Goal: Transaction & Acquisition: Book appointment/travel/reservation

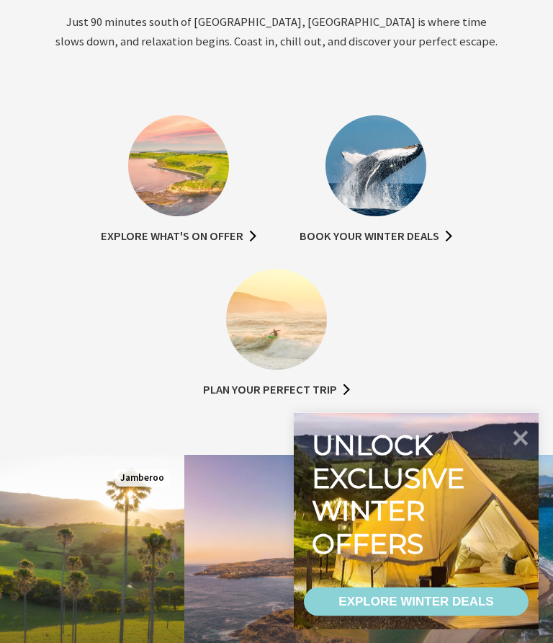
scroll to position [729, 0]
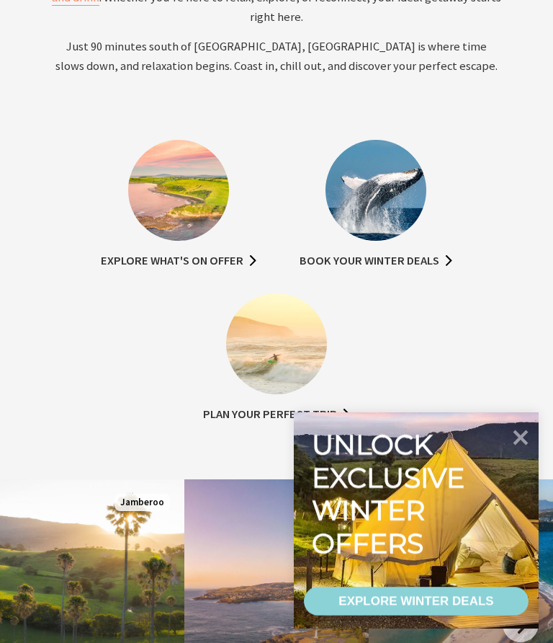
click at [442, 615] on div "EXPLORE WINTER DEALS" at bounding box center [416, 601] width 155 height 29
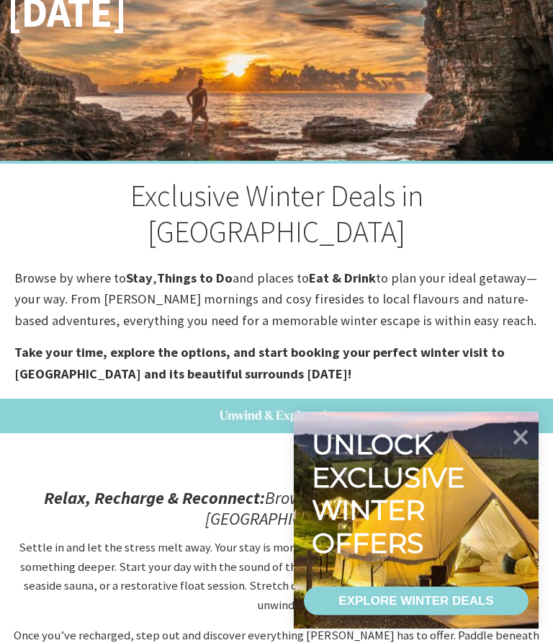
scroll to position [201, 0]
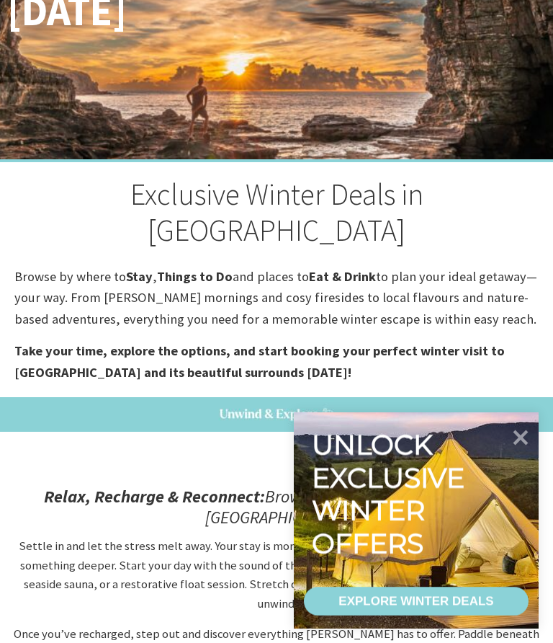
click at [138, 268] on strong "Stay" at bounding box center [139, 276] width 27 height 17
click at [524, 445] on icon at bounding box center [521, 437] width 15 height 15
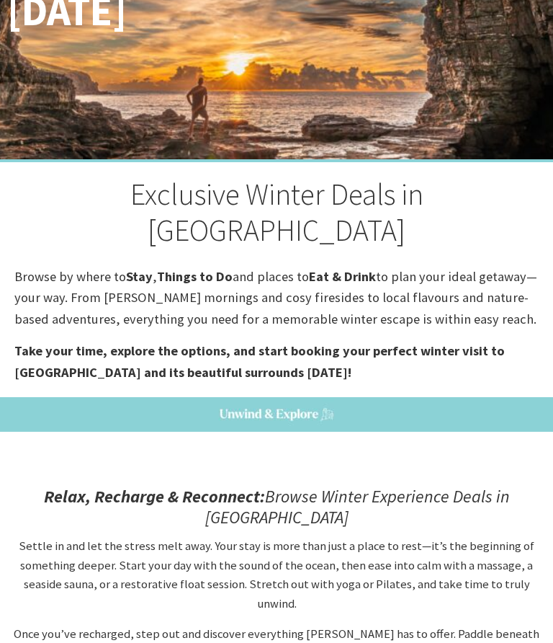
click at [139, 268] on strong "Stay" at bounding box center [139, 276] width 27 height 17
click at [143, 268] on strong "Stay" at bounding box center [139, 276] width 27 height 17
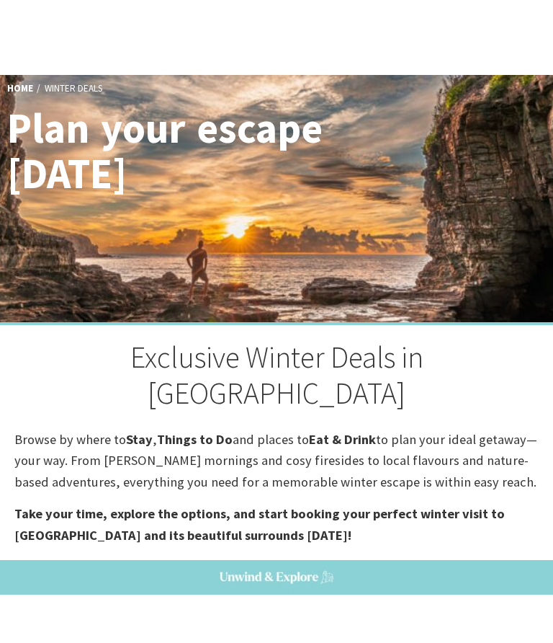
scroll to position [0, 0]
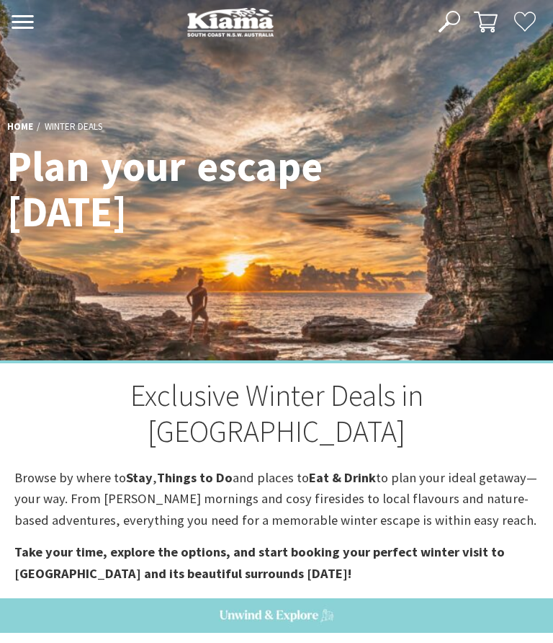
click at [24, 19] on icon at bounding box center [23, 22] width 24 height 14
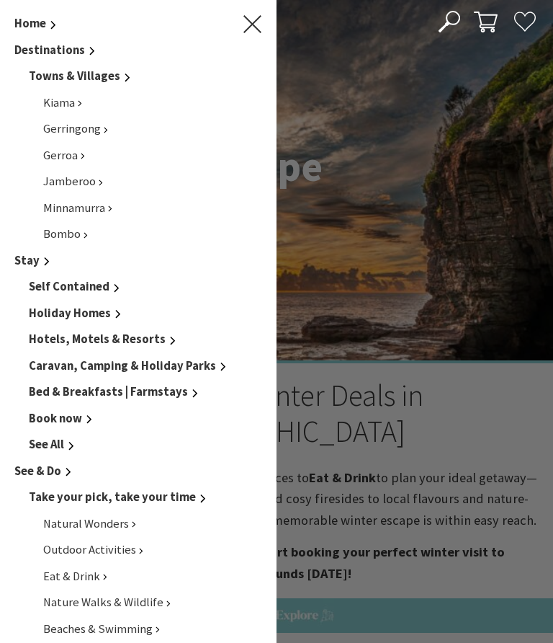
click at [130, 339] on span "Hotels, Motels & Resorts" at bounding box center [97, 339] width 137 height 15
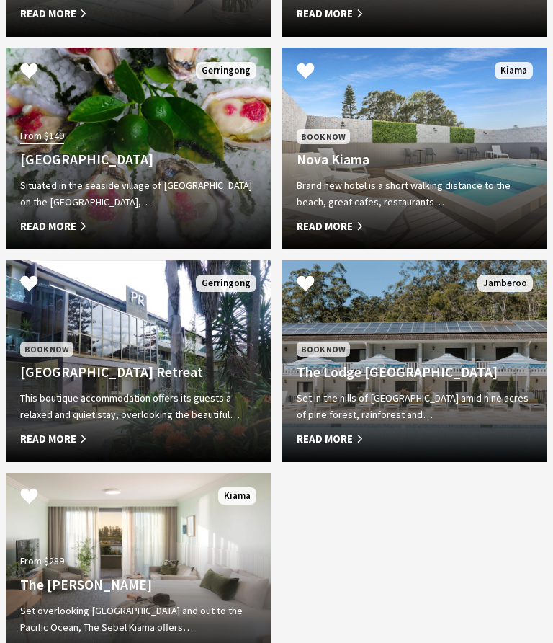
scroll to position [922, 0]
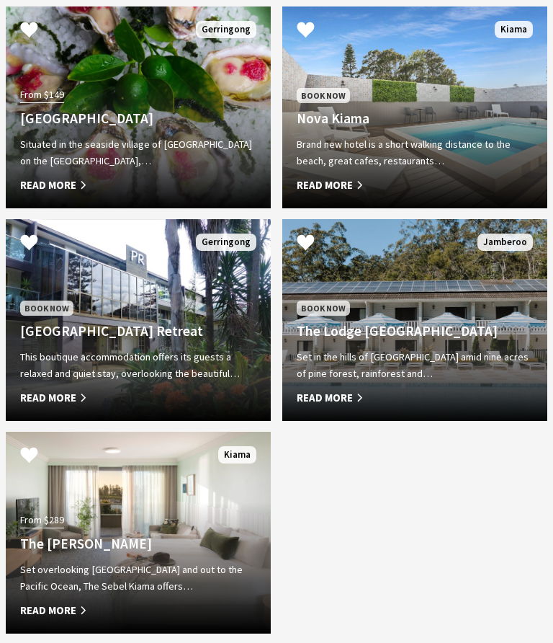
click at [427, 339] on h4 "The Lodge [GEOGRAPHIC_DATA]" at bounding box center [415, 331] width 236 height 17
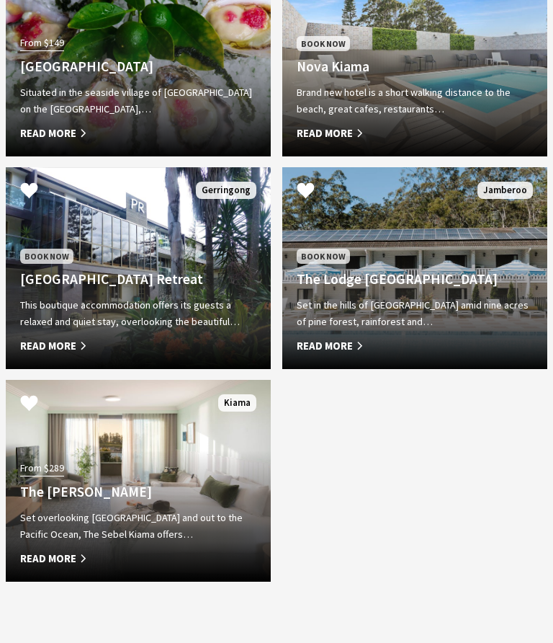
scroll to position [975, 0]
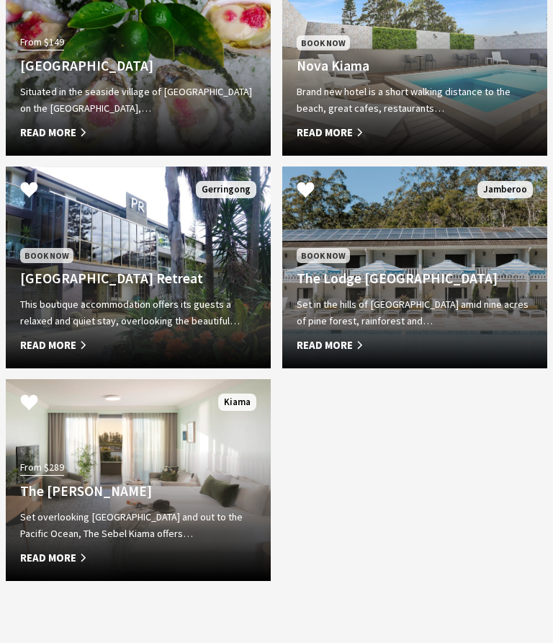
click at [135, 305] on div "Book Now [GEOGRAPHIC_DATA] Retreat This boutique accommodation offers its guest…" at bounding box center [138, 300] width 265 height 108
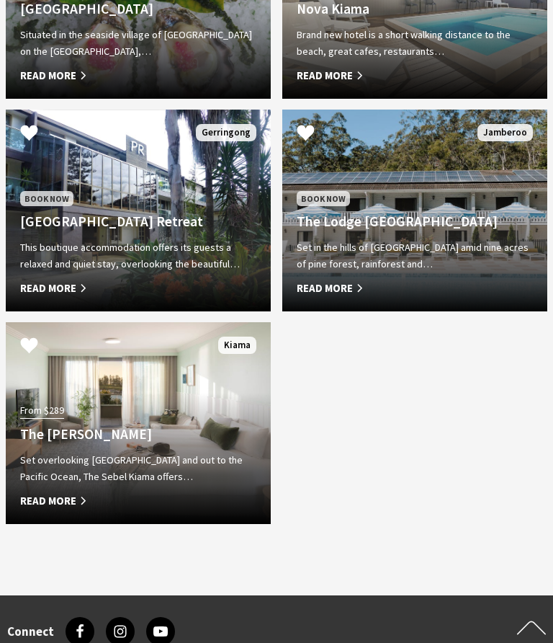
click at [131, 445] on div "From $289 The Sebel Kiama Set overlooking Kiama Harbour and out to the Pacific …" at bounding box center [138, 455] width 265 height 109
click at [143, 230] on h4 "Park Ridge Retreat" at bounding box center [138, 221] width 236 height 17
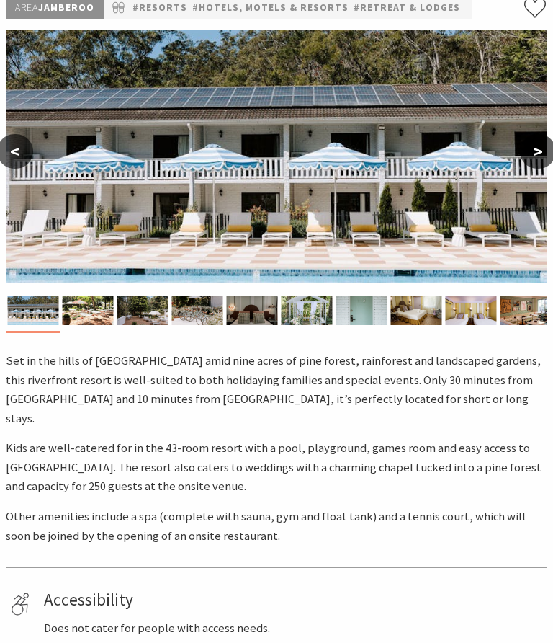
select select "3"
select select "2"
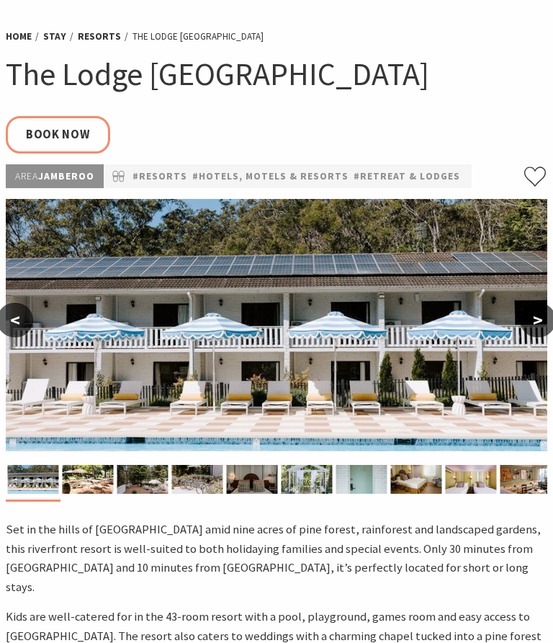
scroll to position [58, 0]
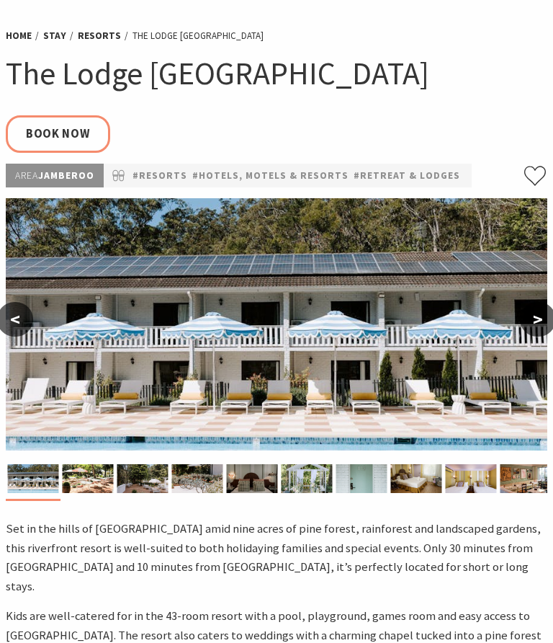
click at [548, 334] on button ">" at bounding box center [538, 319] width 36 height 35
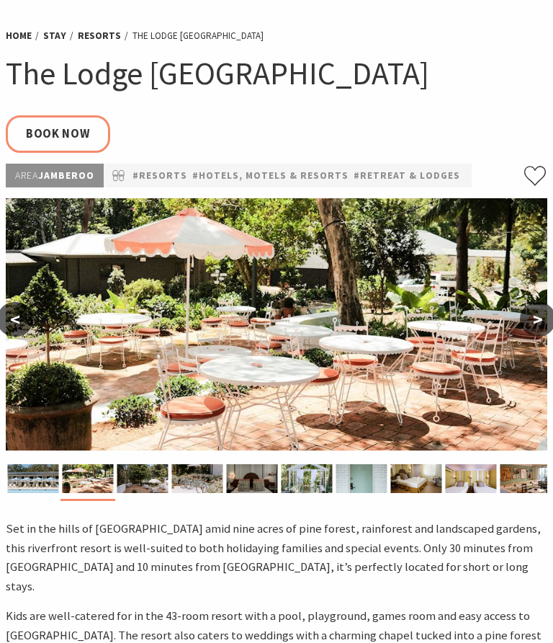
click at [544, 316] on button ">" at bounding box center [538, 319] width 36 height 35
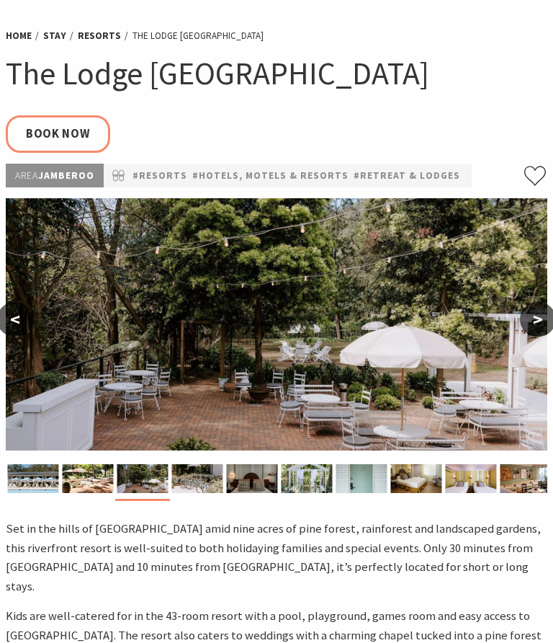
click at [540, 324] on button ">" at bounding box center [538, 319] width 36 height 35
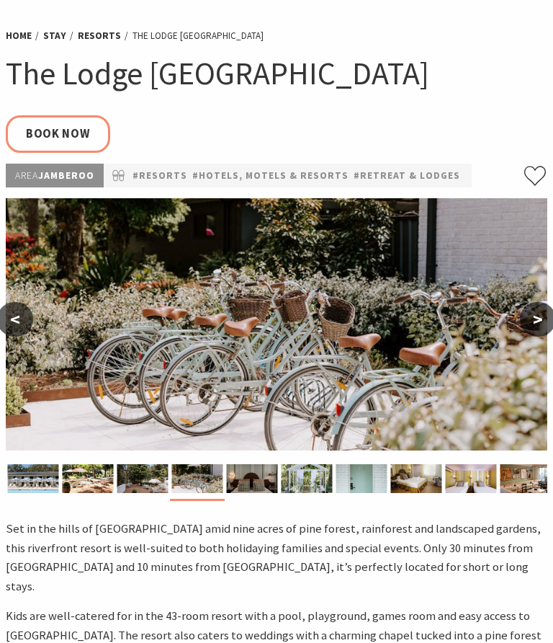
click at [539, 329] on button ">" at bounding box center [538, 319] width 36 height 35
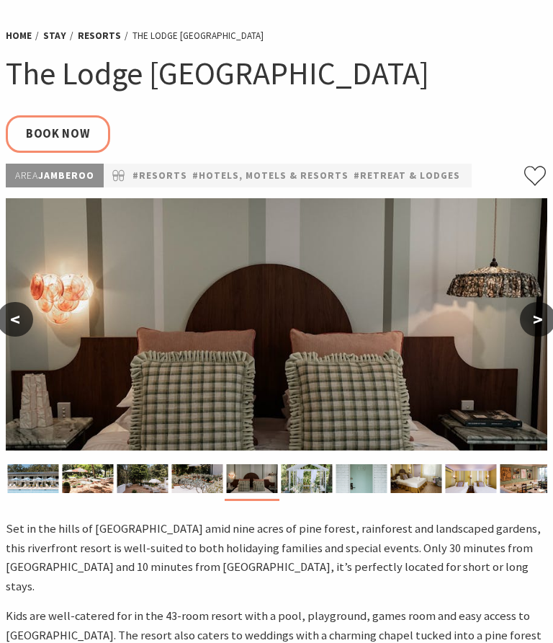
click at [538, 326] on button ">" at bounding box center [538, 319] width 36 height 35
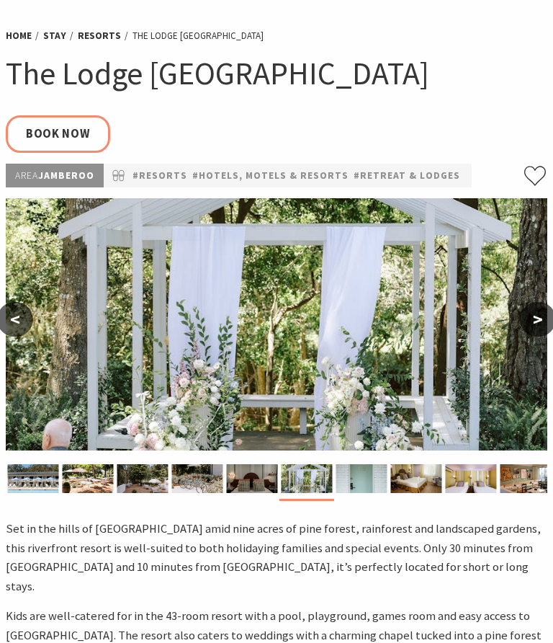
click at [537, 329] on button ">" at bounding box center [538, 319] width 36 height 35
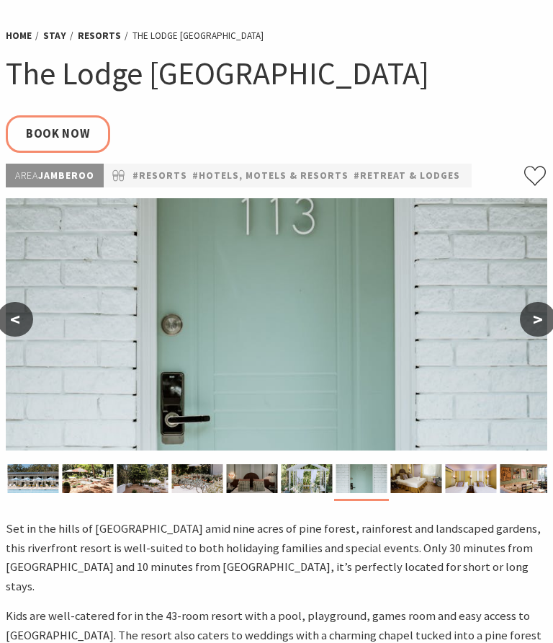
click at [538, 325] on button ">" at bounding box center [538, 319] width 36 height 35
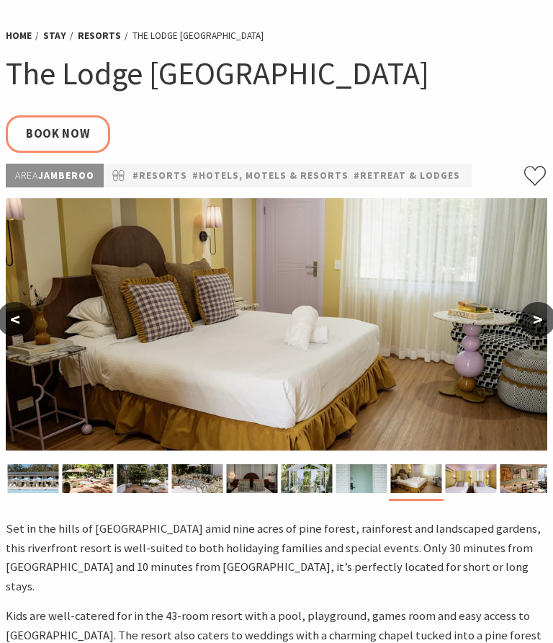
click at [533, 330] on button ">" at bounding box center [538, 319] width 36 height 35
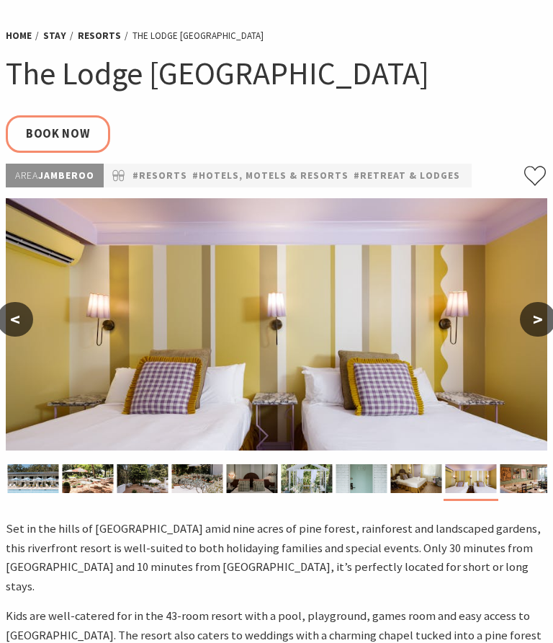
click at [538, 324] on button ">" at bounding box center [538, 319] width 36 height 35
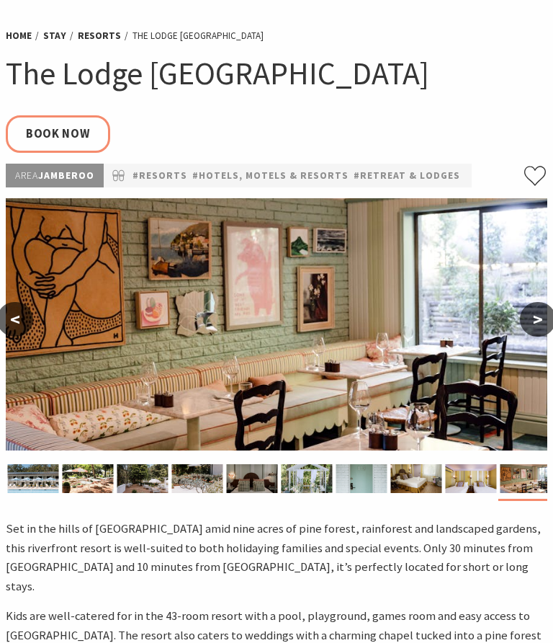
click at [536, 329] on button ">" at bounding box center [538, 319] width 36 height 35
click at [540, 321] on button ">" at bounding box center [538, 319] width 36 height 35
click at [547, 334] on button ">" at bounding box center [538, 319] width 36 height 35
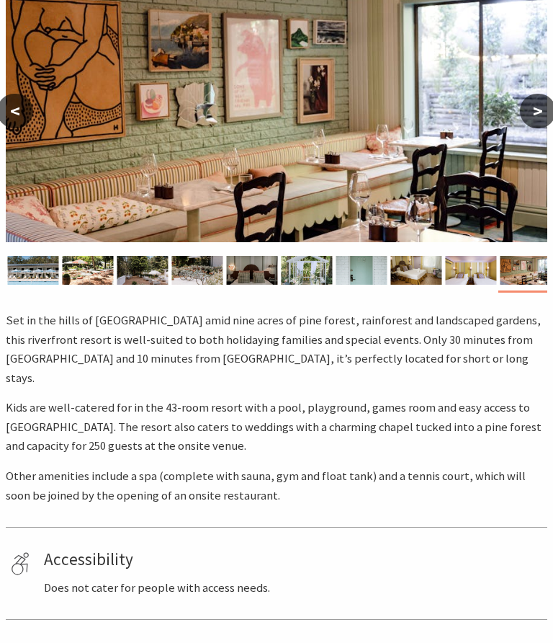
scroll to position [259, 0]
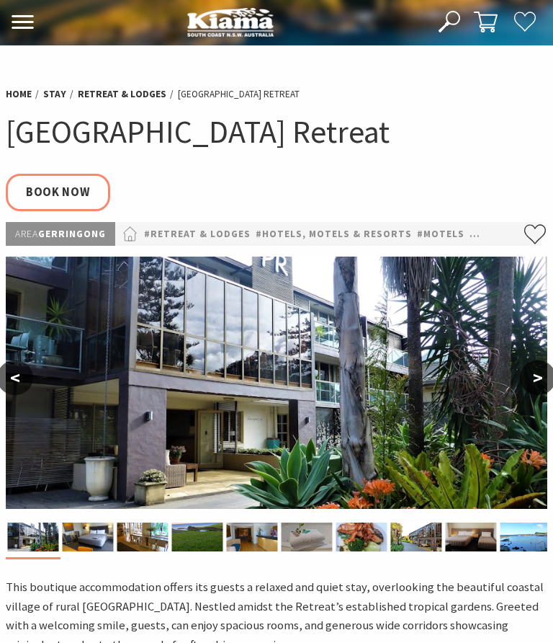
select select "3"
select select "2"
click at [536, 391] on button ">" at bounding box center [538, 377] width 36 height 35
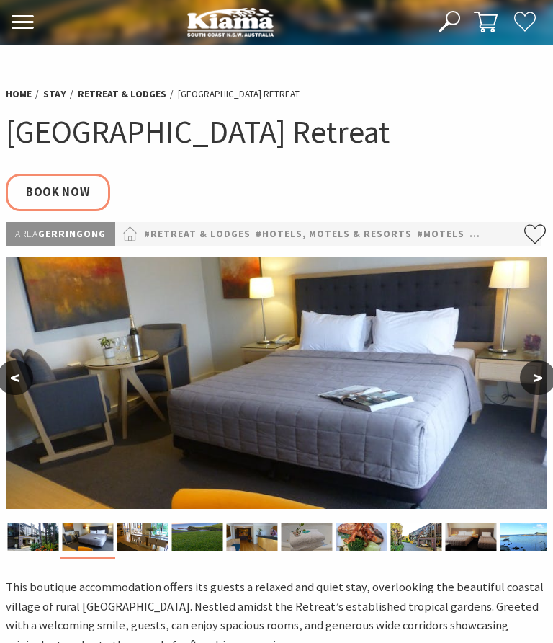
click at [541, 389] on button ">" at bounding box center [538, 377] width 36 height 35
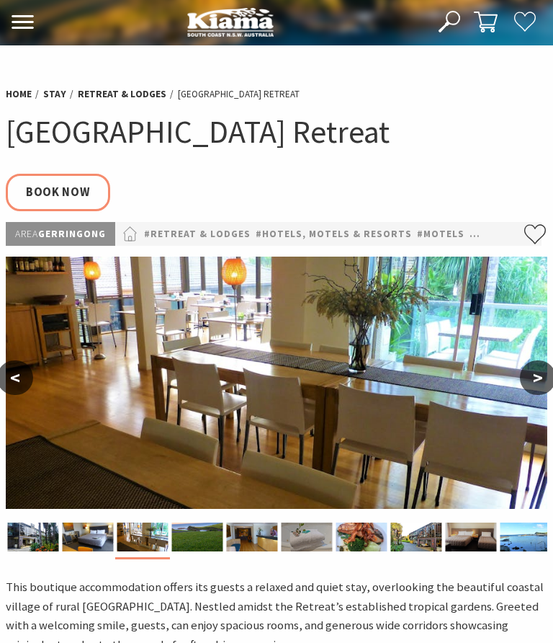
click at [535, 386] on button ">" at bounding box center [538, 377] width 36 height 35
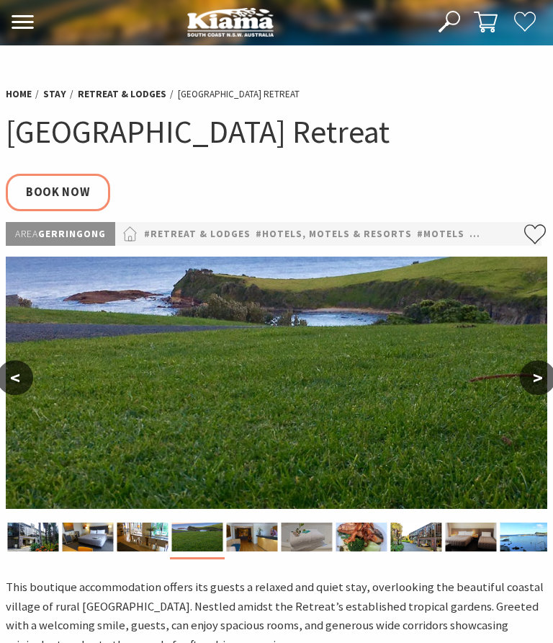
click at [542, 388] on button ">" at bounding box center [538, 377] width 36 height 35
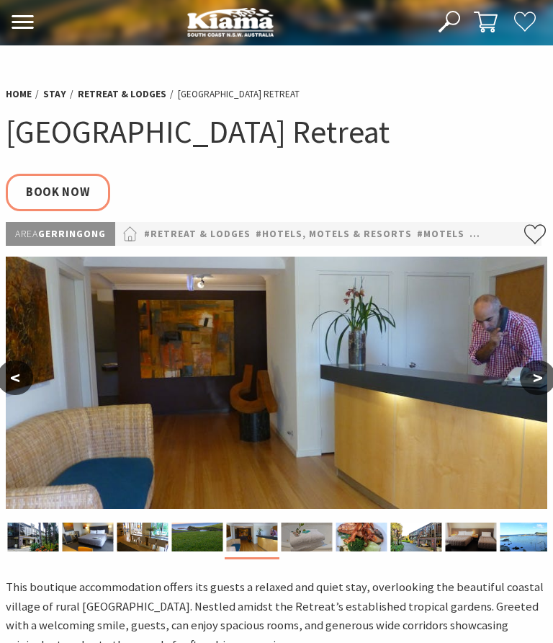
click at [552, 382] on button ">" at bounding box center [538, 377] width 36 height 35
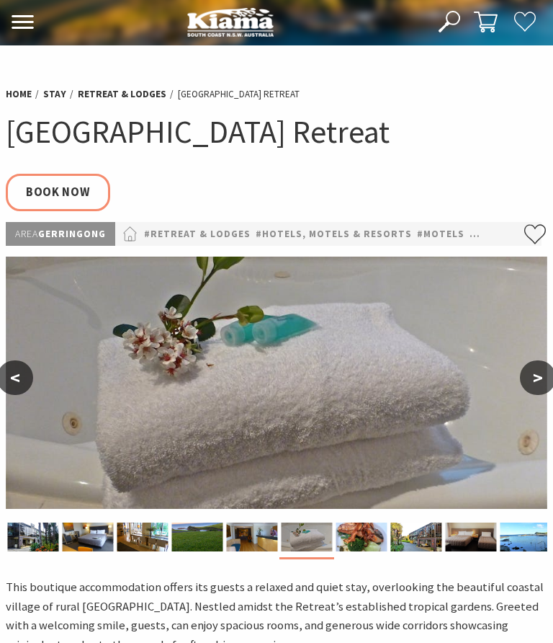
click at [550, 388] on button ">" at bounding box center [538, 377] width 36 height 35
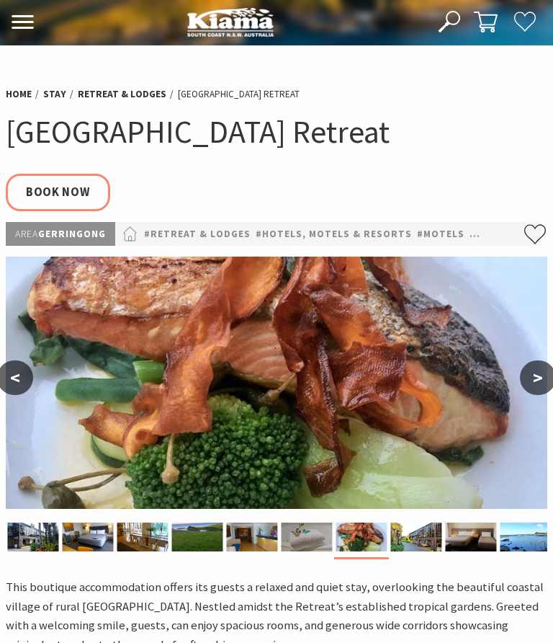
click at [547, 389] on button ">" at bounding box center [538, 377] width 36 height 35
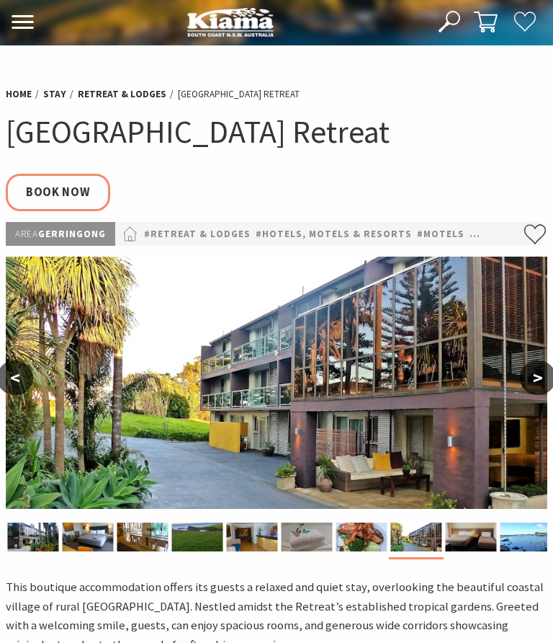
click at [538, 383] on button ">" at bounding box center [538, 377] width 36 height 35
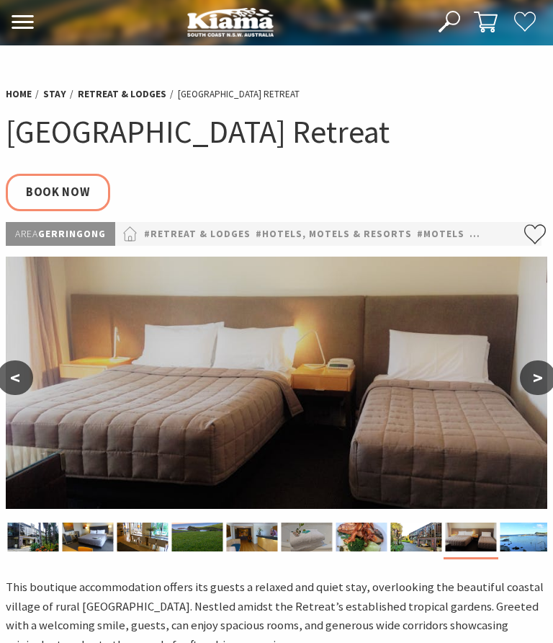
click at [525, 390] on img at bounding box center [277, 383] width 542 height 252
click at [533, 383] on button ">" at bounding box center [538, 377] width 36 height 35
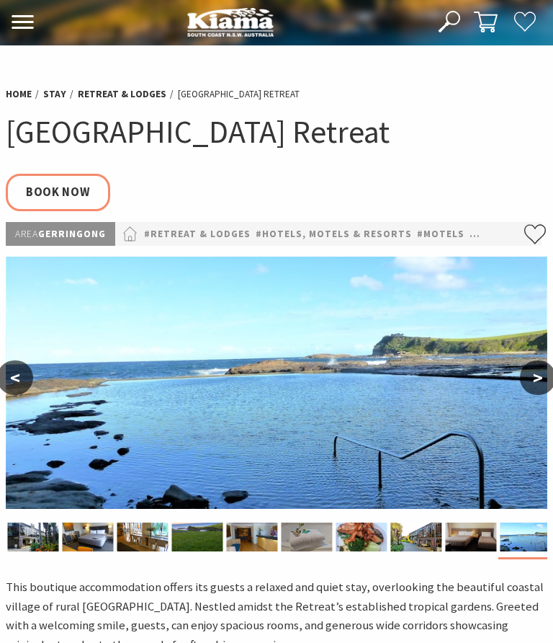
click at [532, 386] on button ">" at bounding box center [538, 377] width 36 height 35
click at [547, 382] on button ">" at bounding box center [538, 377] width 36 height 35
click at [533, 378] on button ">" at bounding box center [538, 377] width 36 height 35
click at [541, 381] on button ">" at bounding box center [538, 377] width 36 height 35
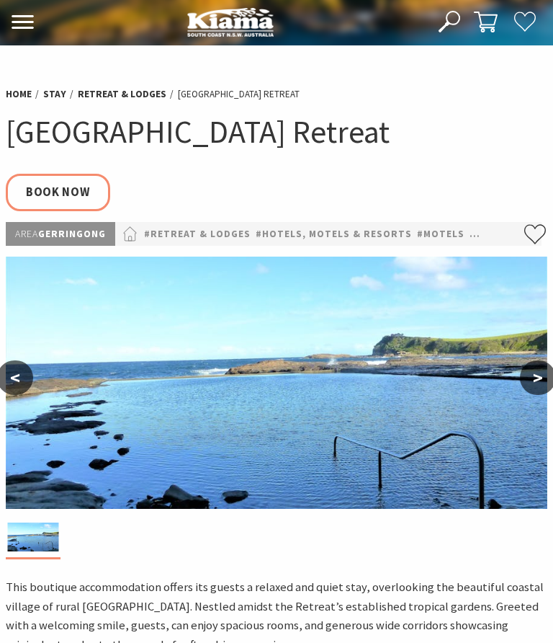
click at [261, 237] on link "#Hotels, Motels & Resorts" at bounding box center [334, 234] width 156 height 17
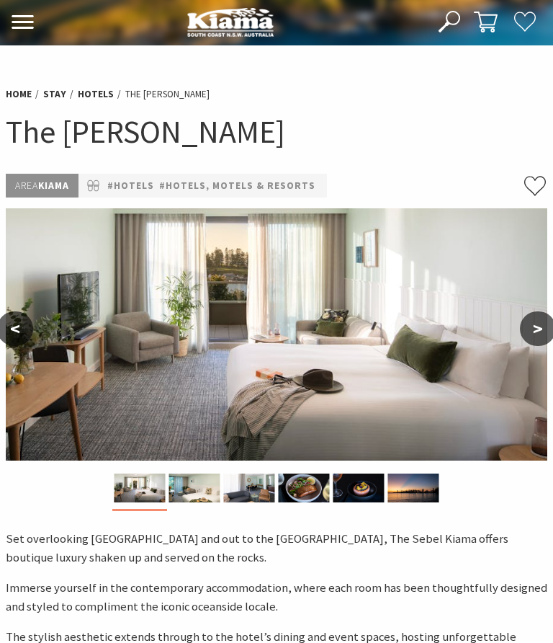
click at [534, 333] on button ">" at bounding box center [538, 328] width 36 height 35
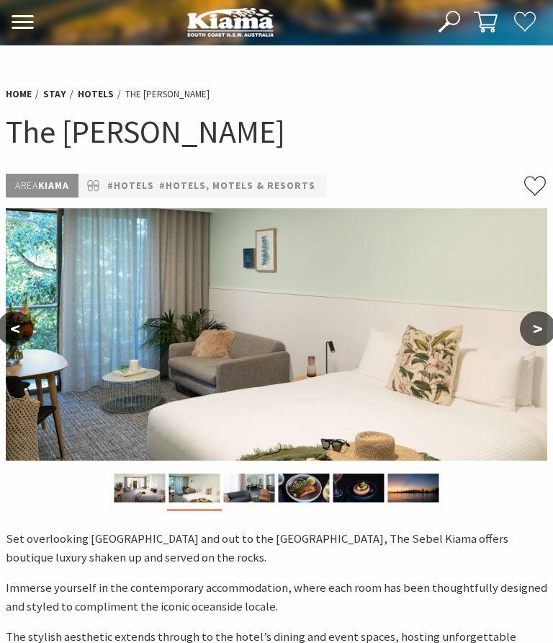
click at [543, 334] on button ">" at bounding box center [538, 328] width 36 height 35
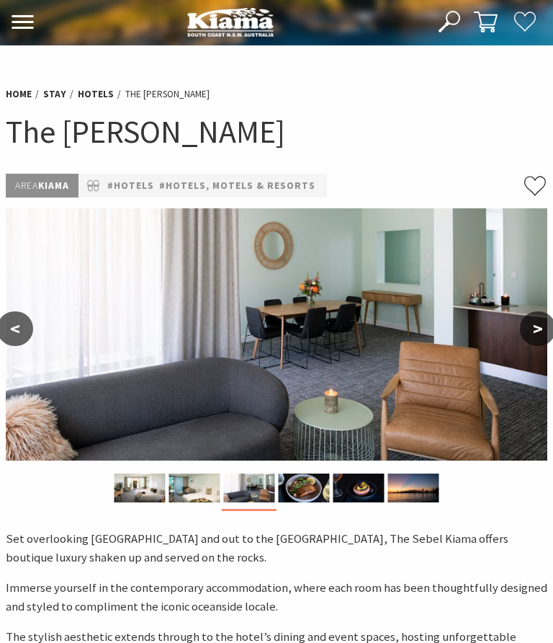
click at [540, 336] on button ">" at bounding box center [538, 328] width 36 height 35
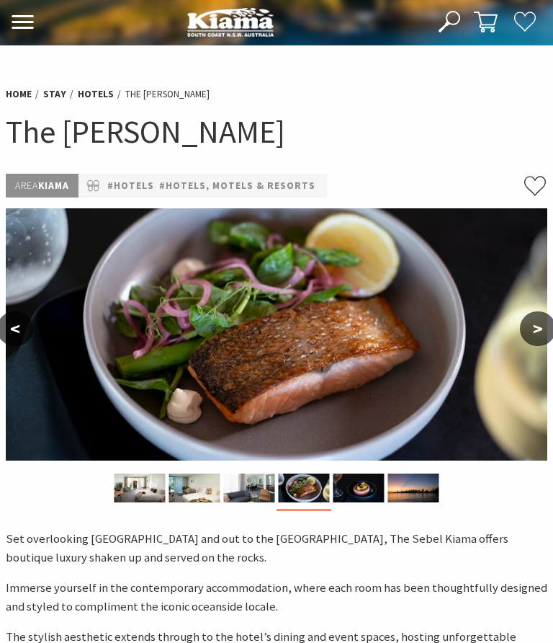
click at [541, 332] on button ">" at bounding box center [538, 328] width 36 height 35
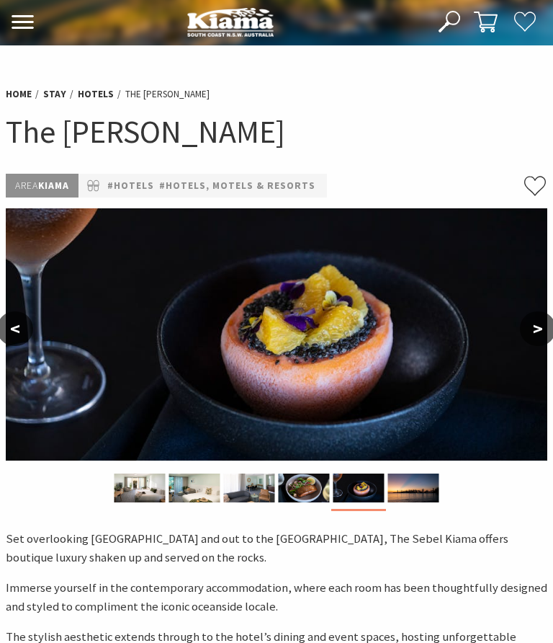
click at [549, 340] on button ">" at bounding box center [538, 328] width 36 height 35
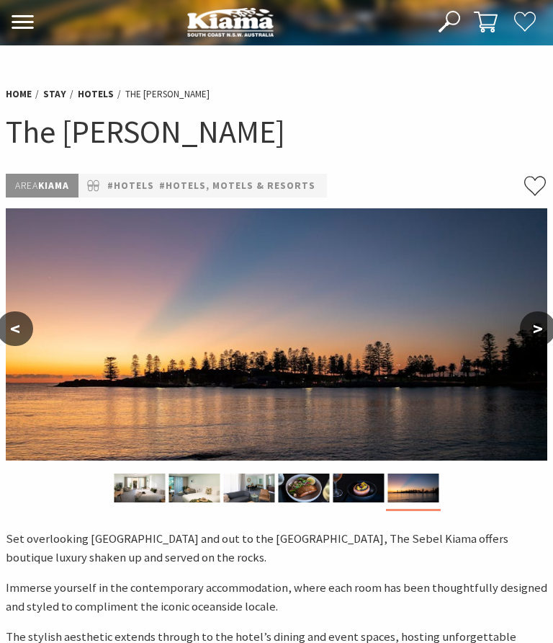
click at [538, 337] on button ">" at bounding box center [538, 328] width 36 height 35
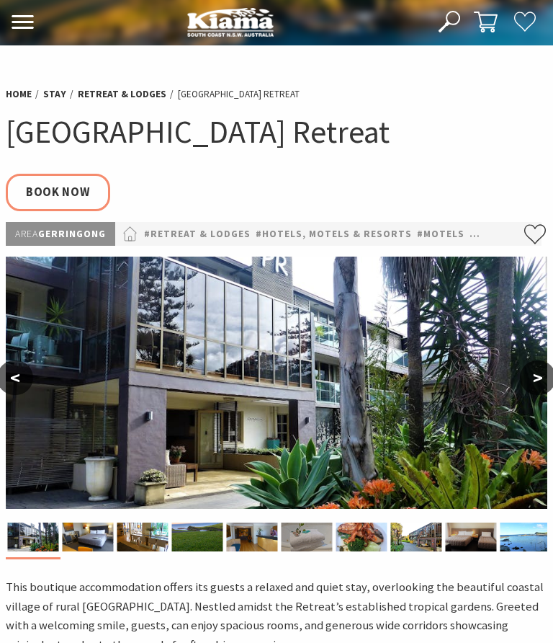
select select "3"
select select "2"
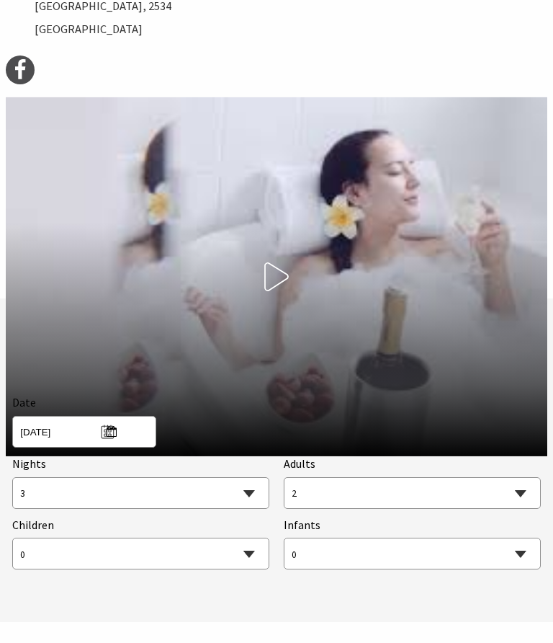
scroll to position [1394, 0]
click at [110, 430] on span "[DATE]" at bounding box center [68, 430] width 96 height 19
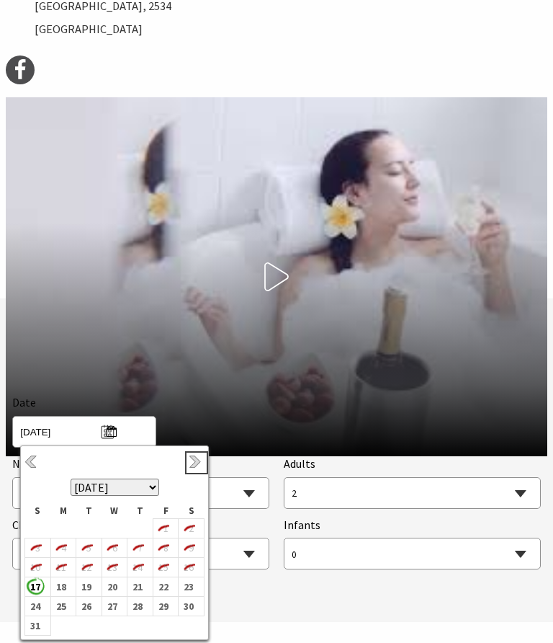
click at [199, 466] on link "Next" at bounding box center [197, 463] width 16 height 16
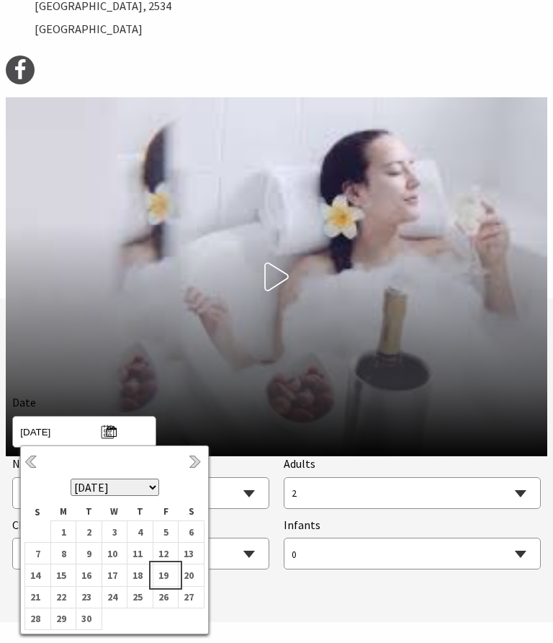
click at [168, 579] on b "19" at bounding box center [163, 575] width 19 height 19
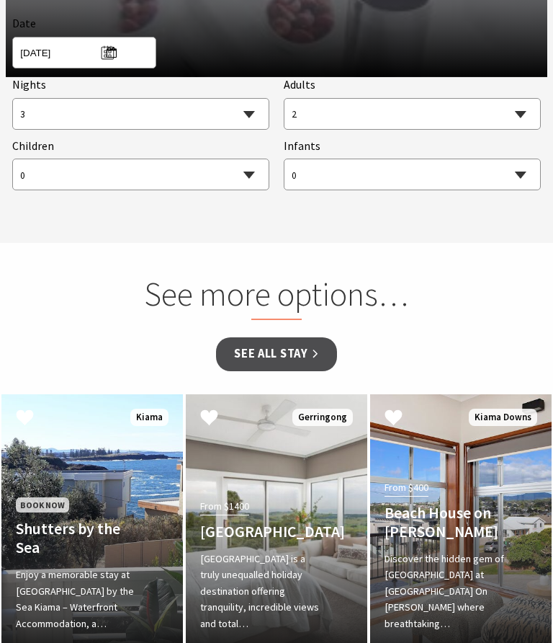
scroll to position [1773, 0]
click at [299, 363] on link "See all Stay" at bounding box center [276, 355] width 120 height 34
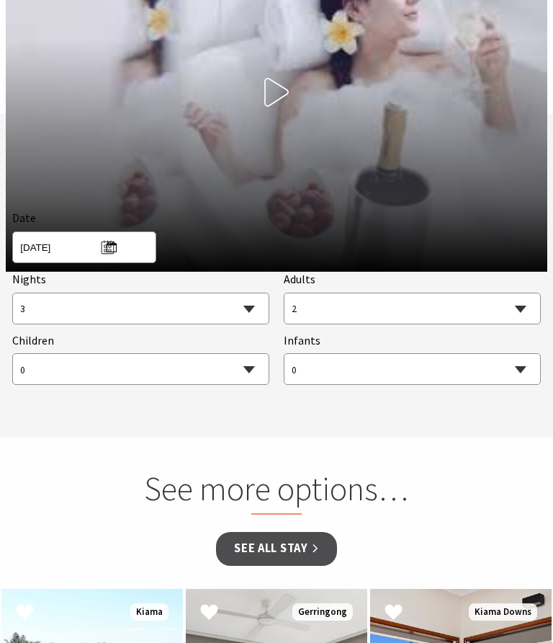
scroll to position [1577, 0]
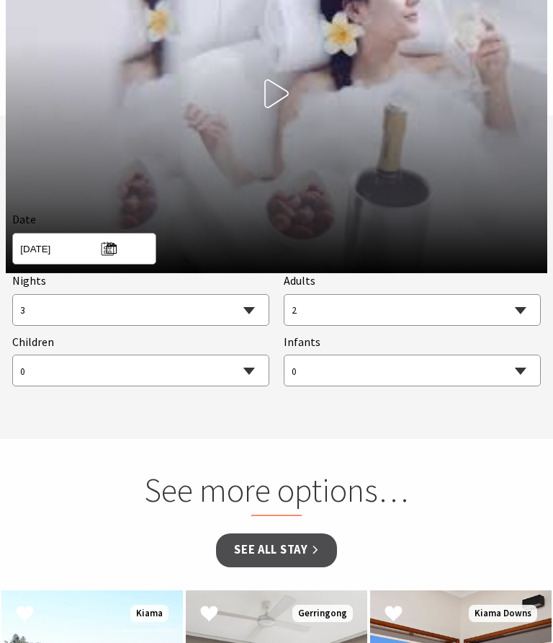
click at [529, 317] on select "0 1 2 3 4 5 6 7 8 9 10 11 12 13 14 15 16 17 18 19 20 21 22 23 24 25 26 27 28 29…" at bounding box center [413, 311] width 256 height 32
click at [253, 313] on select "1 2 3 4 5 6 7 8 9 10 11 12 13 14 15 16 17 18 19 20 21 22 23 24 25 26 27 28 29 30" at bounding box center [141, 311] width 256 height 32
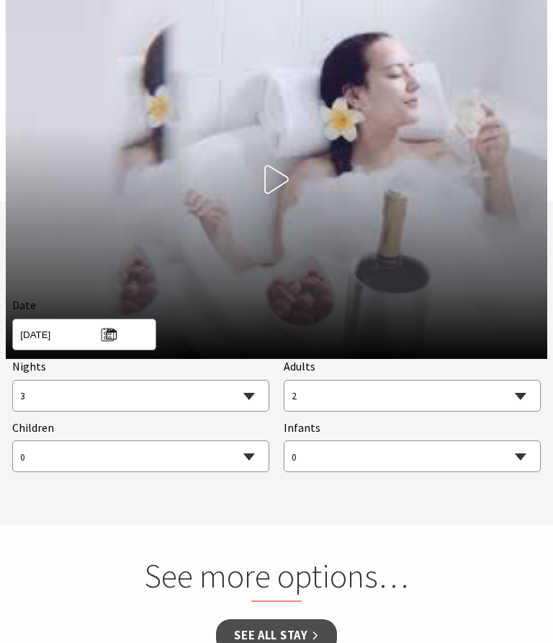
scroll to position [1491, 0]
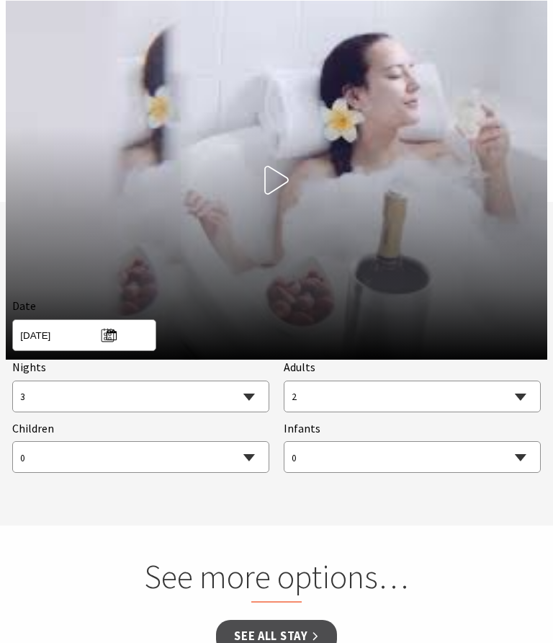
click at [275, 176] on use at bounding box center [276, 180] width 25 height 29
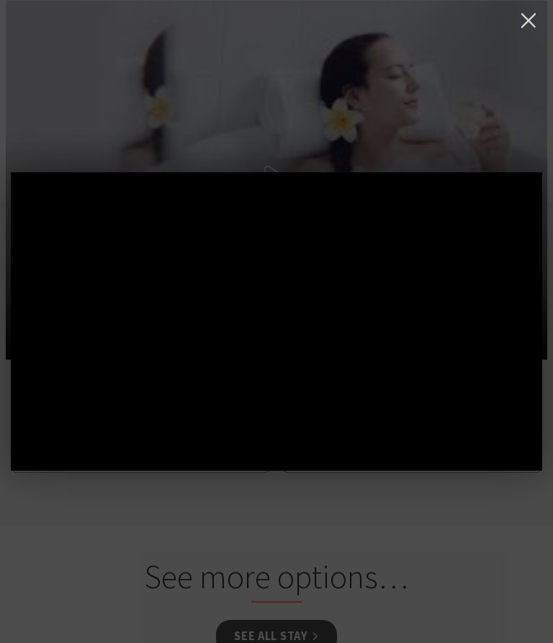
click at [523, 22] on button at bounding box center [529, 21] width 30 height 30
select select "3"
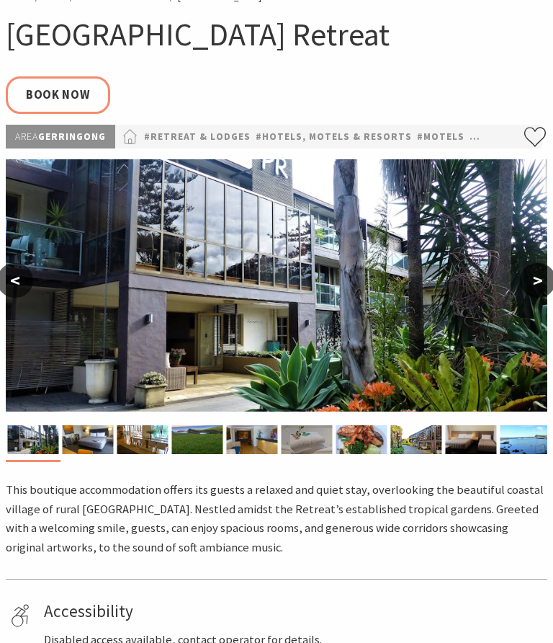
scroll to position [0, 0]
